Goal: Find specific page/section: Find specific page/section

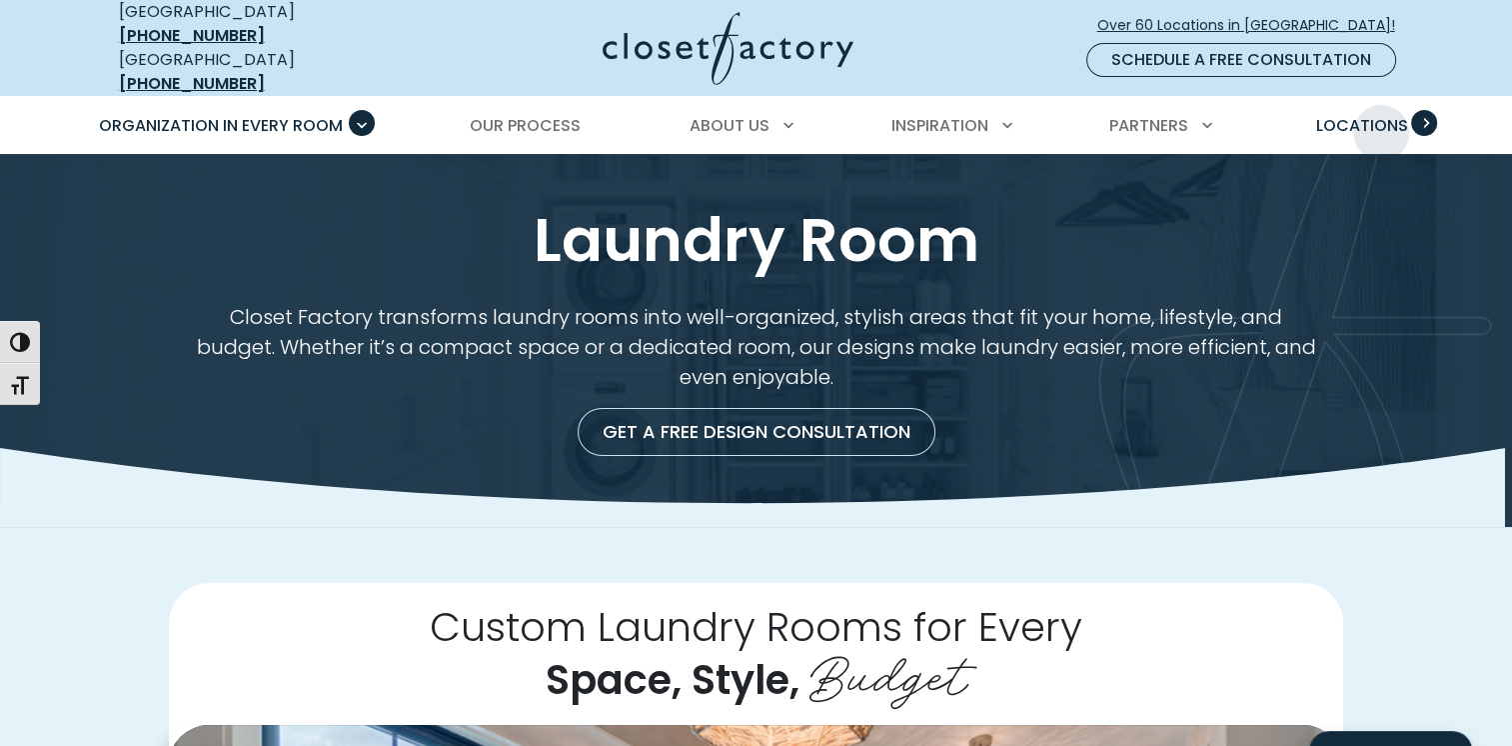
click at [1381, 117] on span "Locations" at bounding box center [1361, 125] width 92 height 23
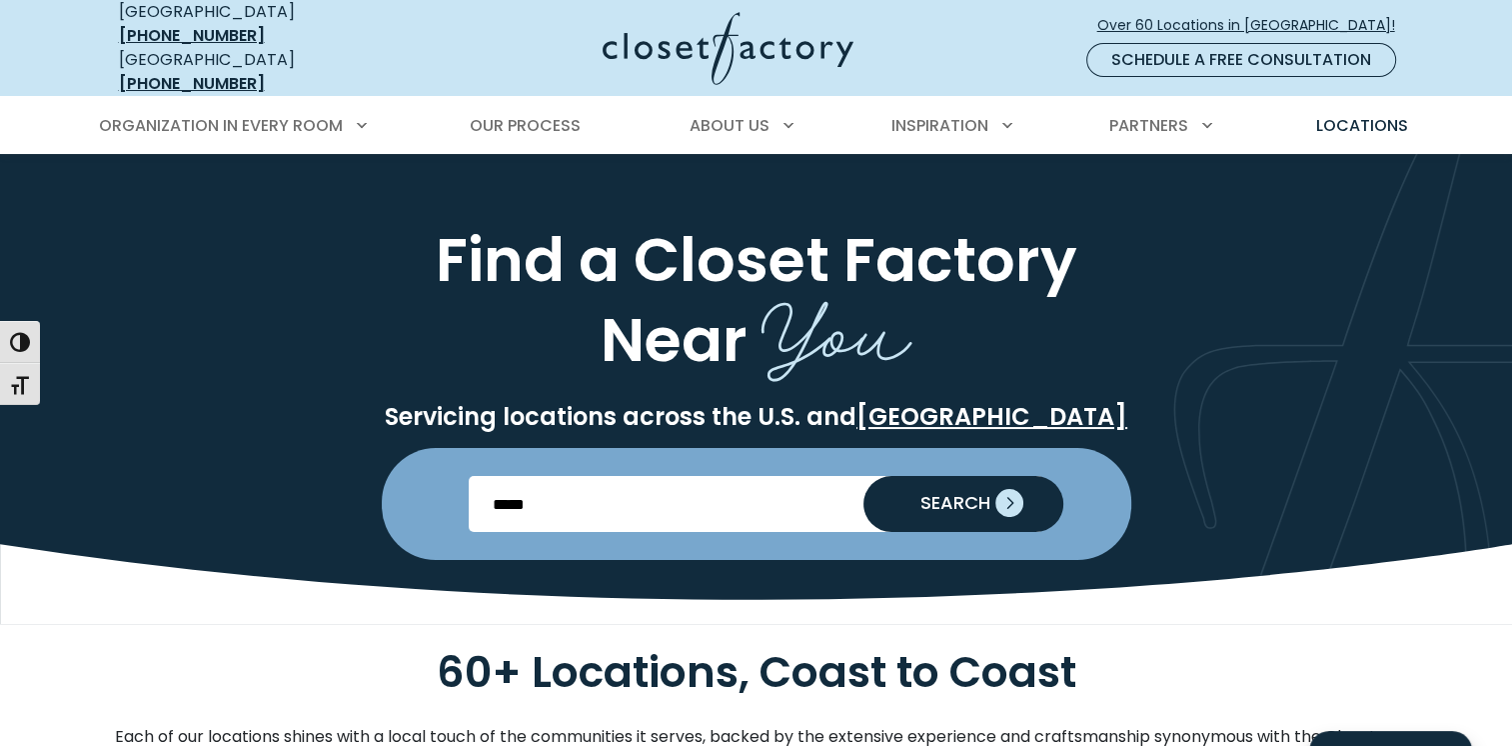
type input "*****"
click at [991, 497] on button "SEARCH" at bounding box center [964, 504] width 200 height 56
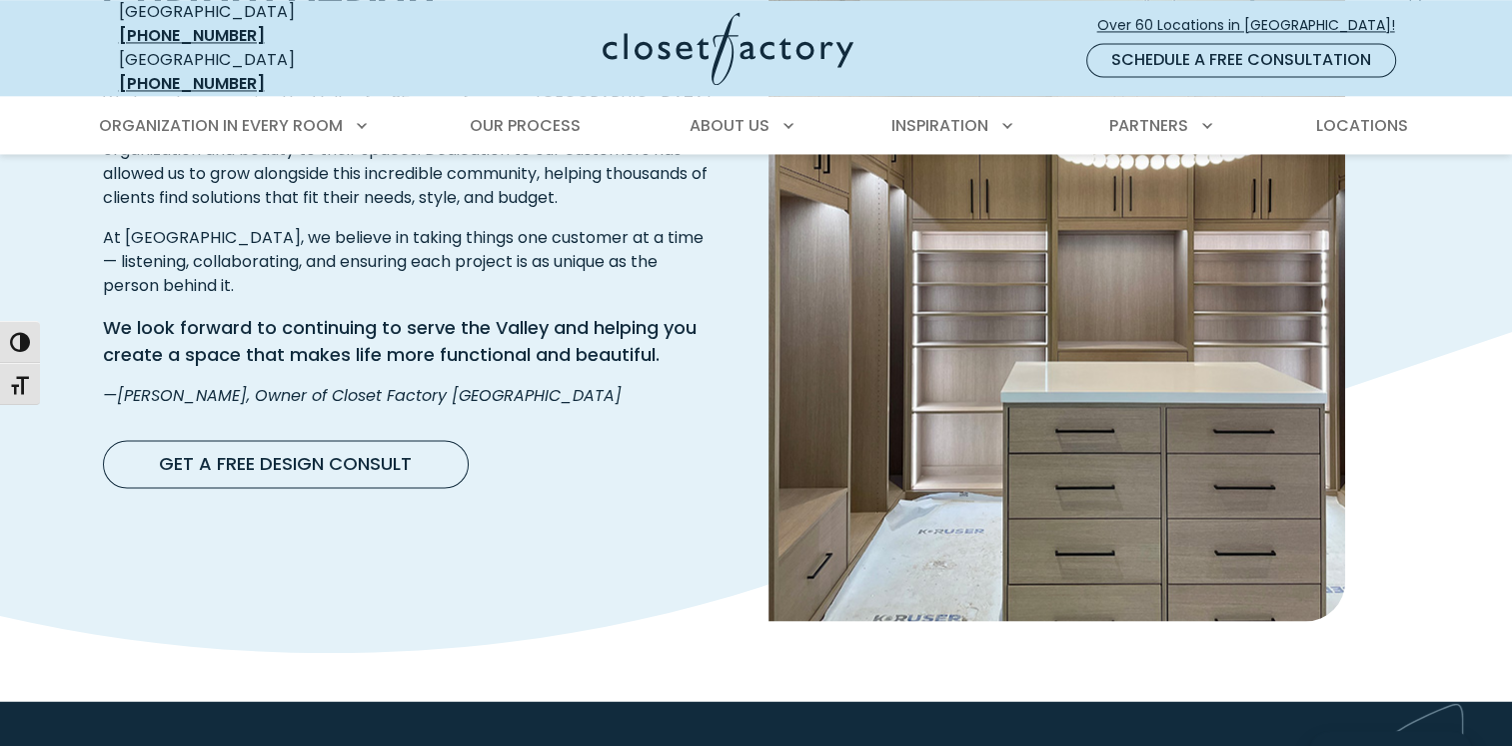
scroll to position [3525, 0]
